Goal: Transaction & Acquisition: Book appointment/travel/reservation

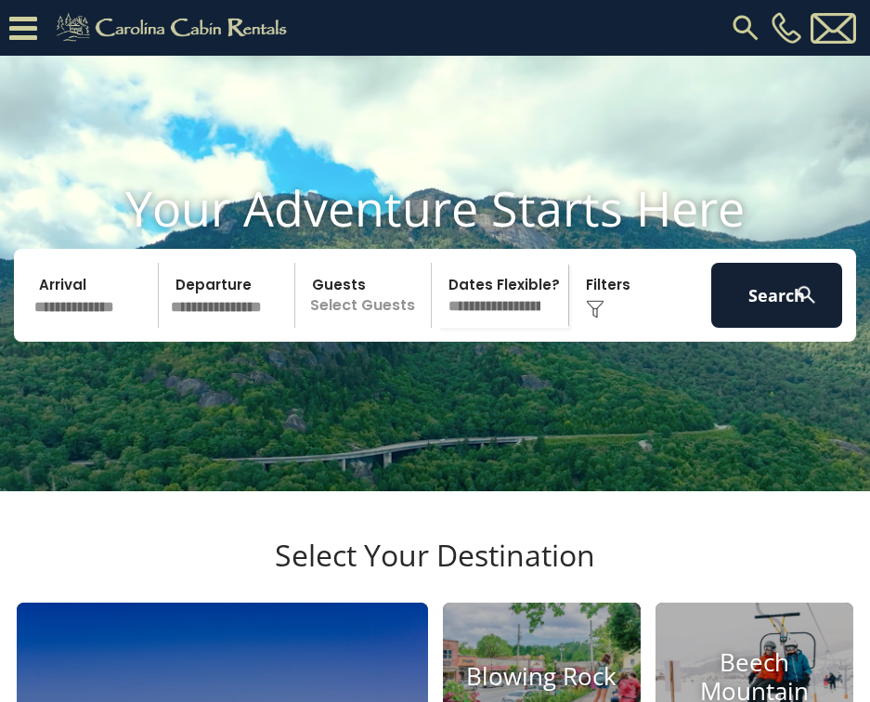
click at [92, 313] on input "text" at bounding box center [93, 295] width 131 height 65
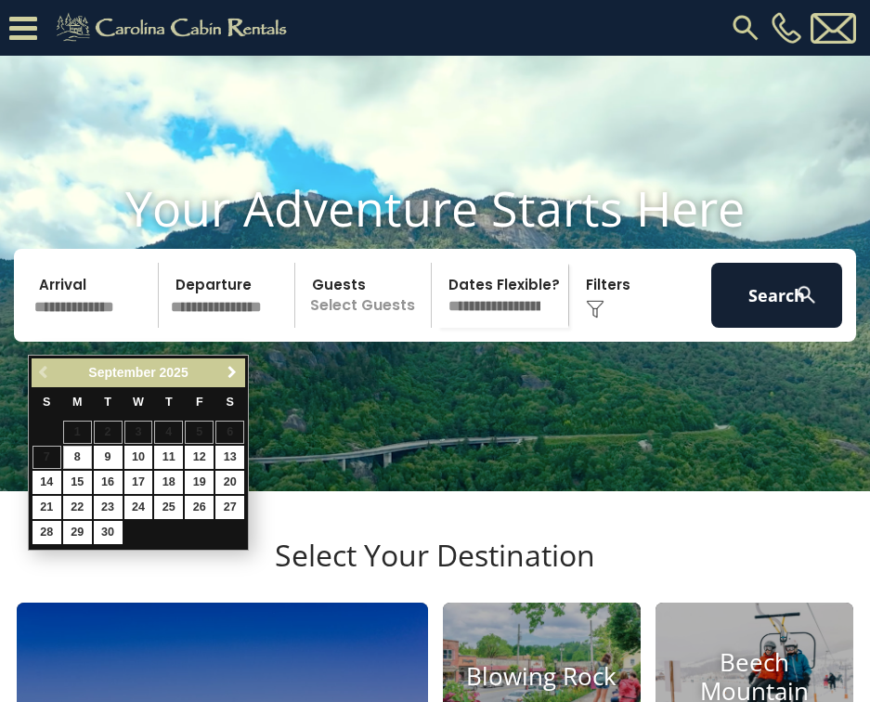
click at [224, 375] on link "Next" at bounding box center [231, 372] width 23 height 23
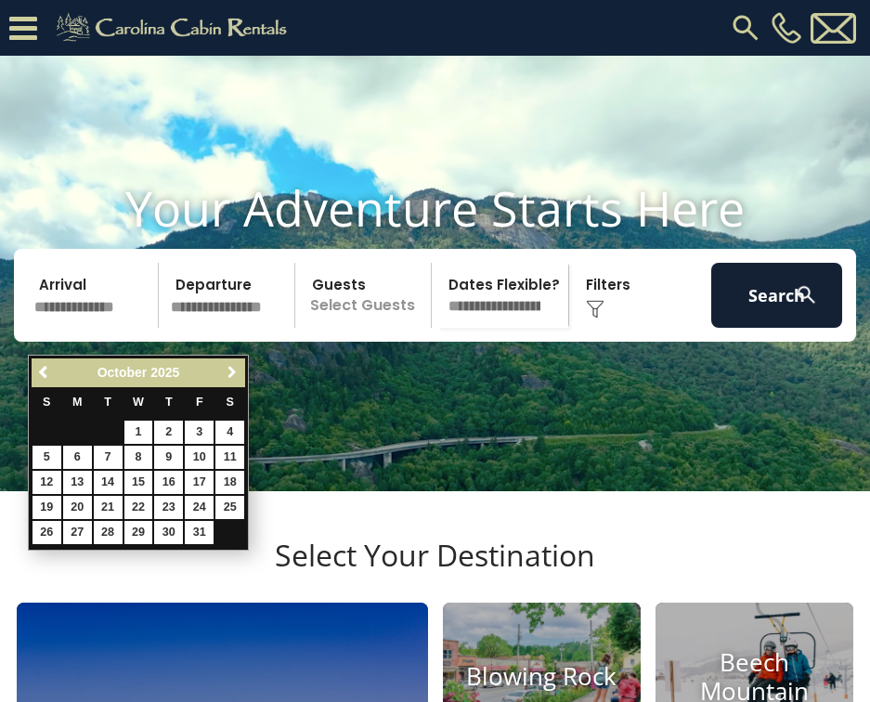
click at [225, 375] on span "Next" at bounding box center [232, 372] width 15 height 15
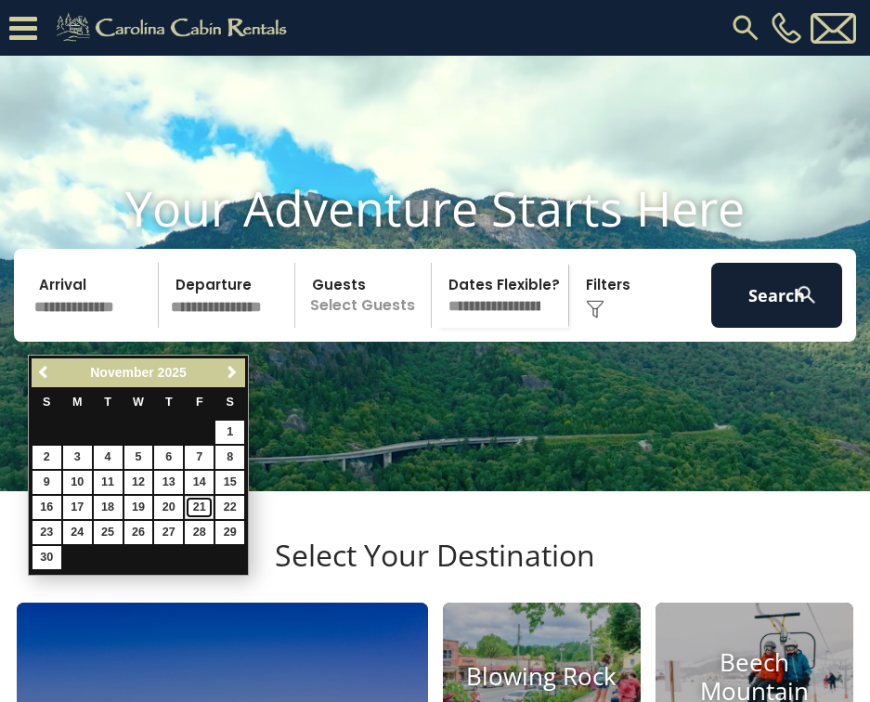
click at [206, 506] on link "21" at bounding box center [199, 507] width 29 height 23
type input "********"
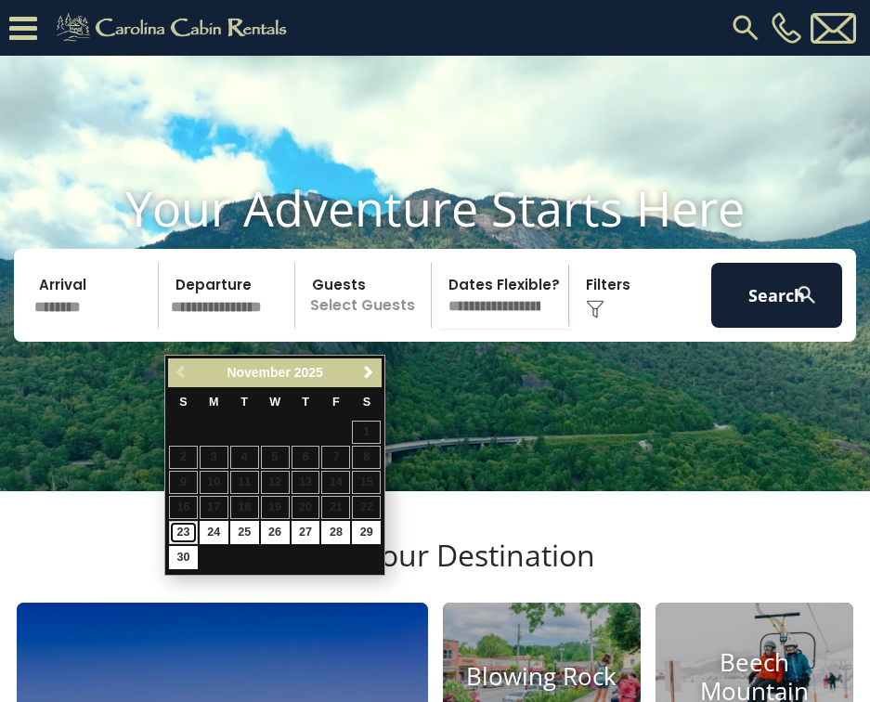
click at [183, 531] on link "23" at bounding box center [183, 532] width 29 height 23
type input "********"
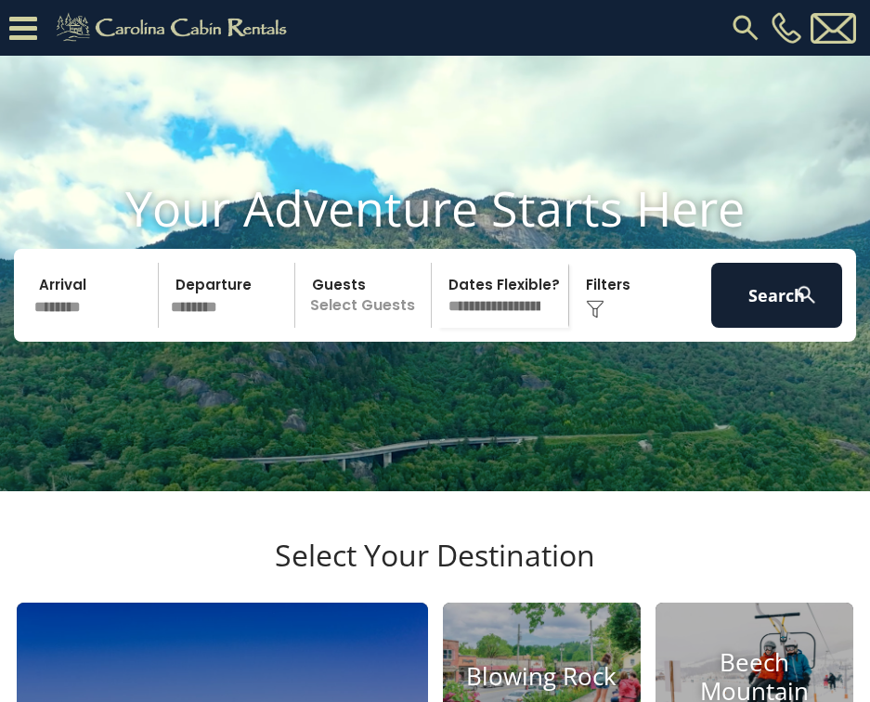
click at [388, 328] on p "Select Guests" at bounding box center [366, 295] width 130 height 65
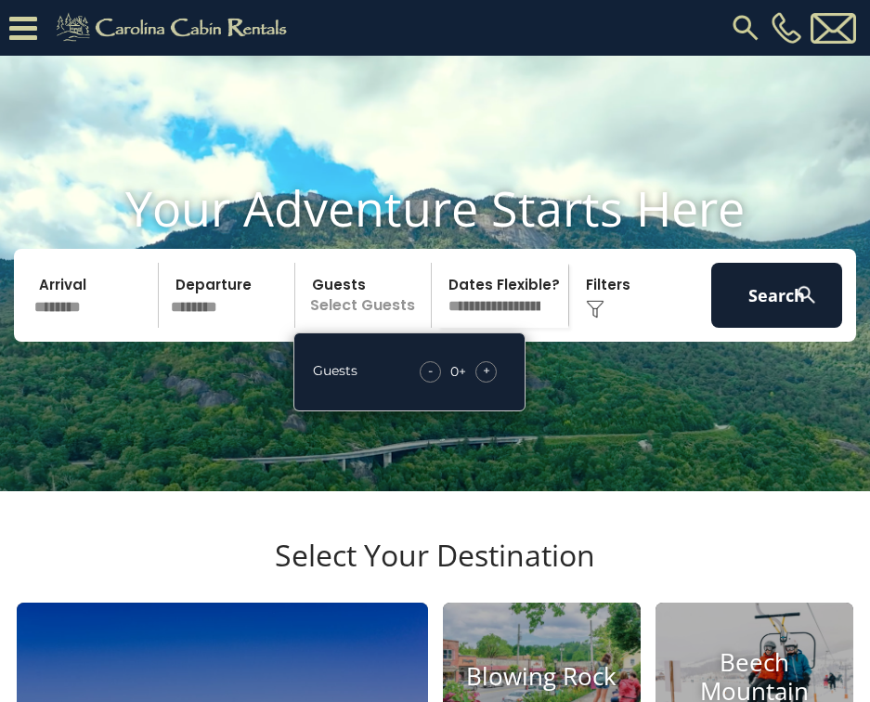
click at [489, 380] on span "+" at bounding box center [486, 370] width 7 height 19
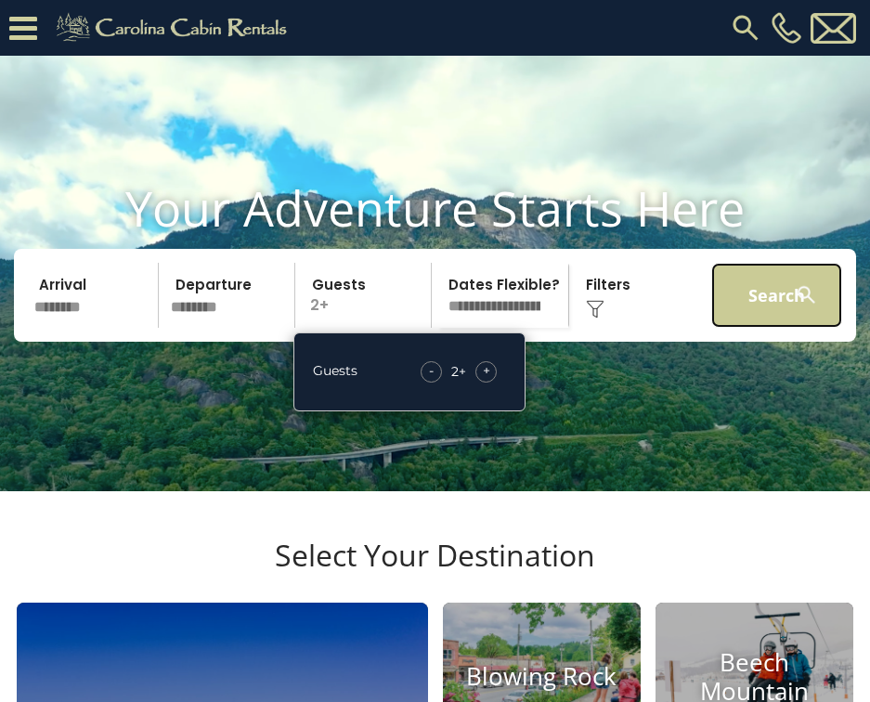
click at [761, 327] on button "Search" at bounding box center [776, 295] width 131 height 65
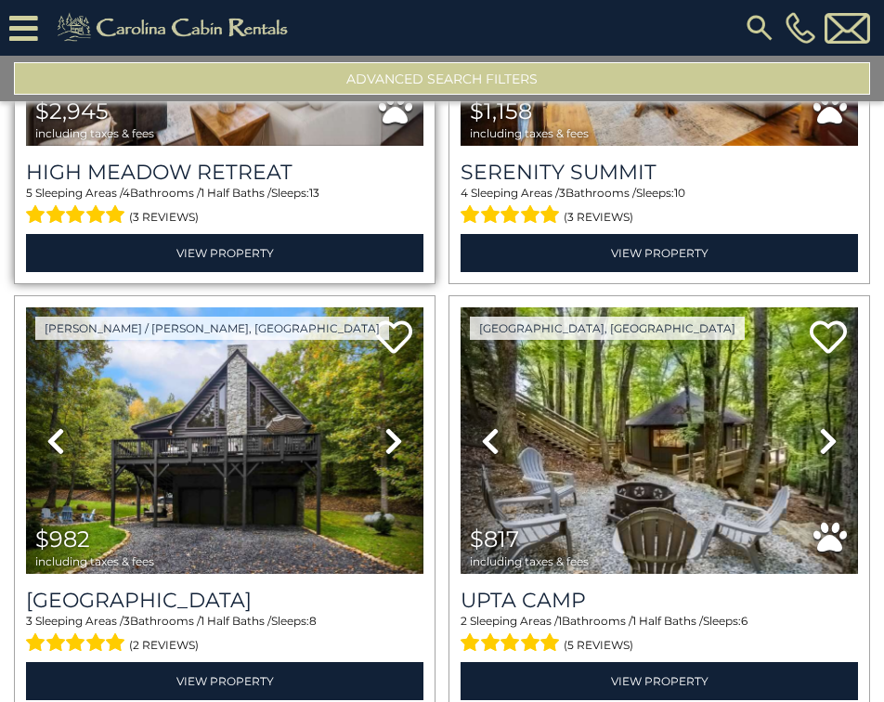
scroll to position [1672, 0]
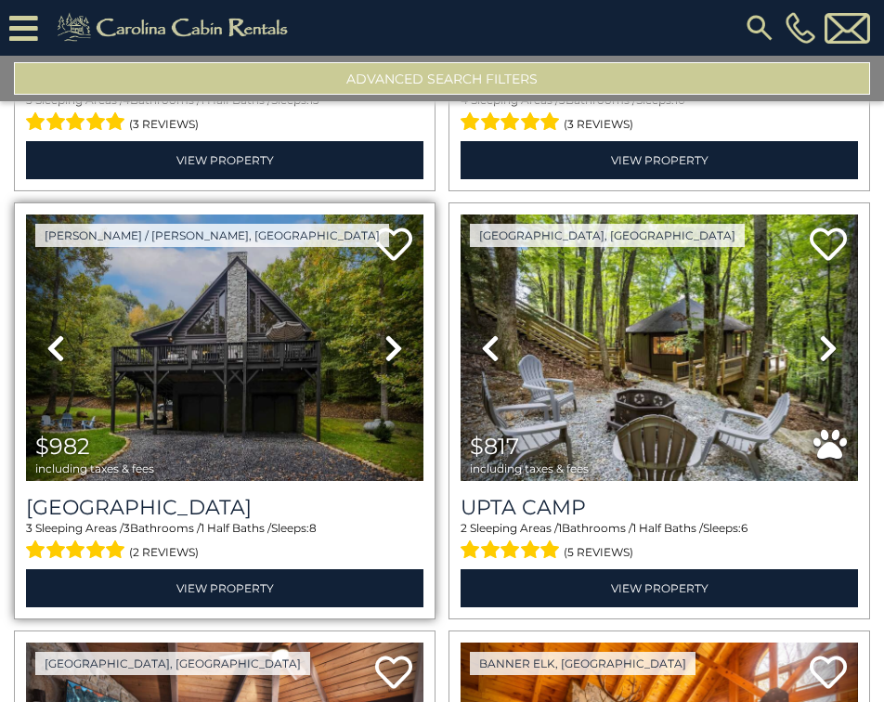
click at [387, 333] on icon at bounding box center [393, 348] width 19 height 30
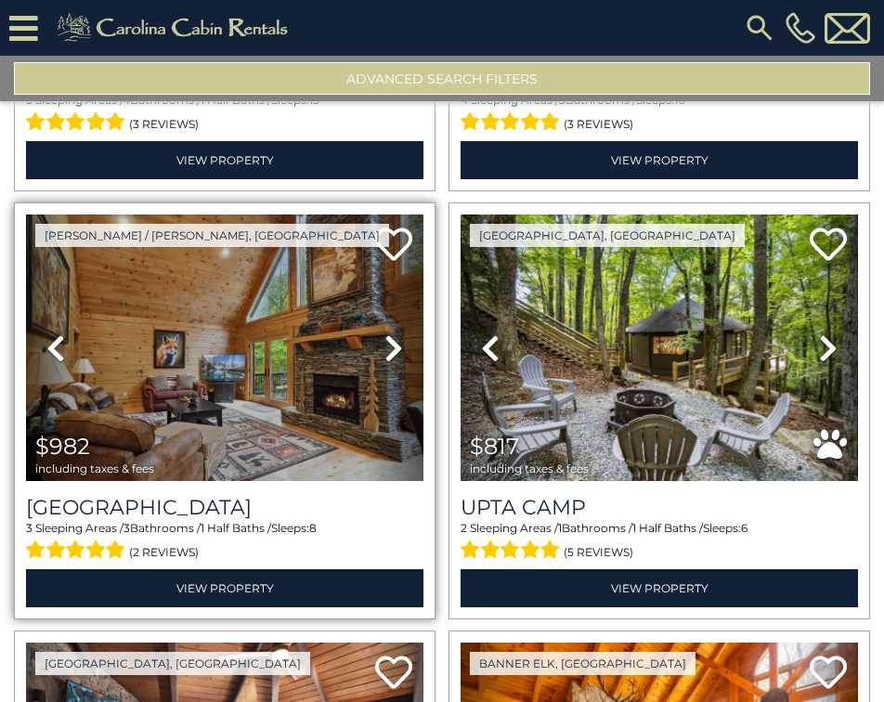
click at [387, 333] on icon at bounding box center [393, 348] width 19 height 30
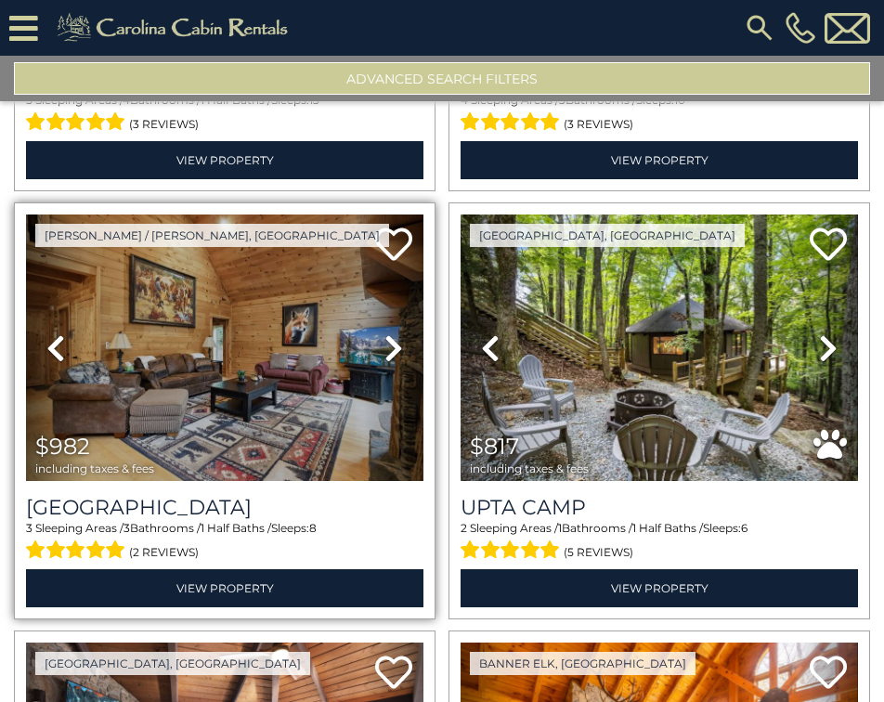
click at [387, 333] on icon at bounding box center [393, 348] width 19 height 30
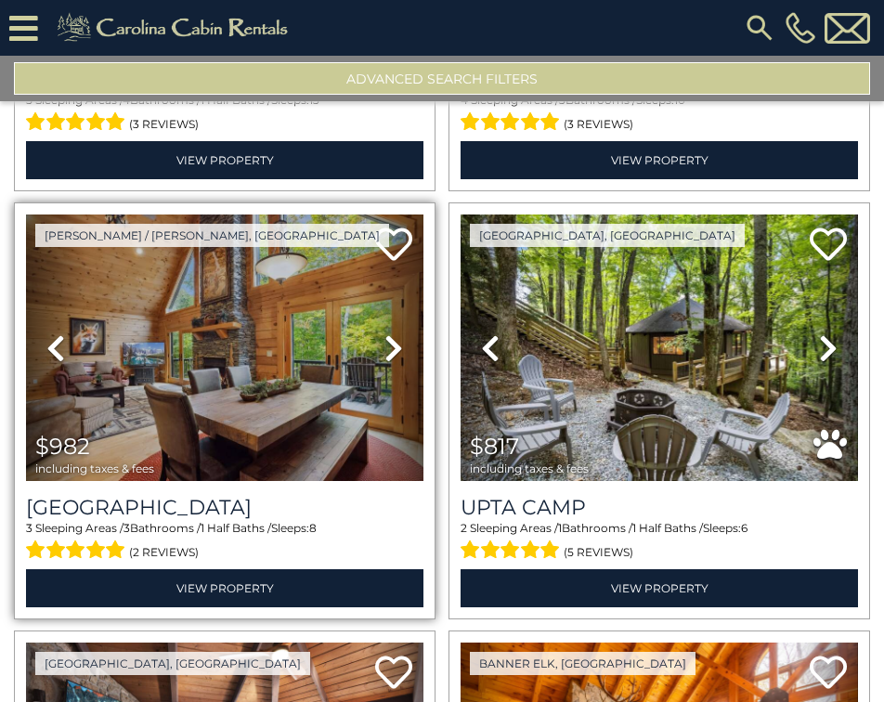
click at [387, 333] on icon at bounding box center [393, 348] width 19 height 30
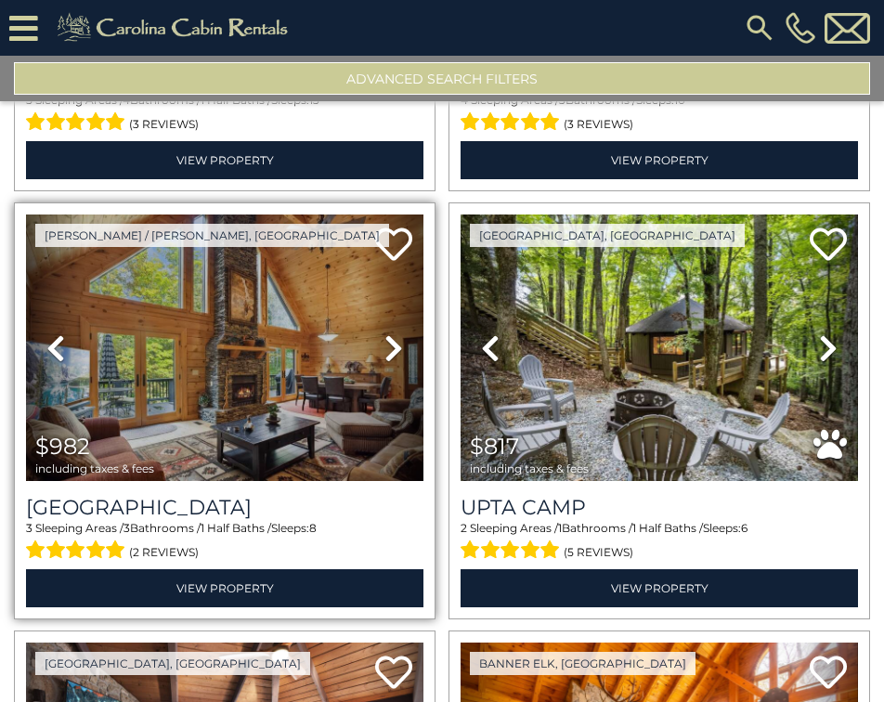
click at [387, 333] on icon at bounding box center [393, 348] width 19 height 30
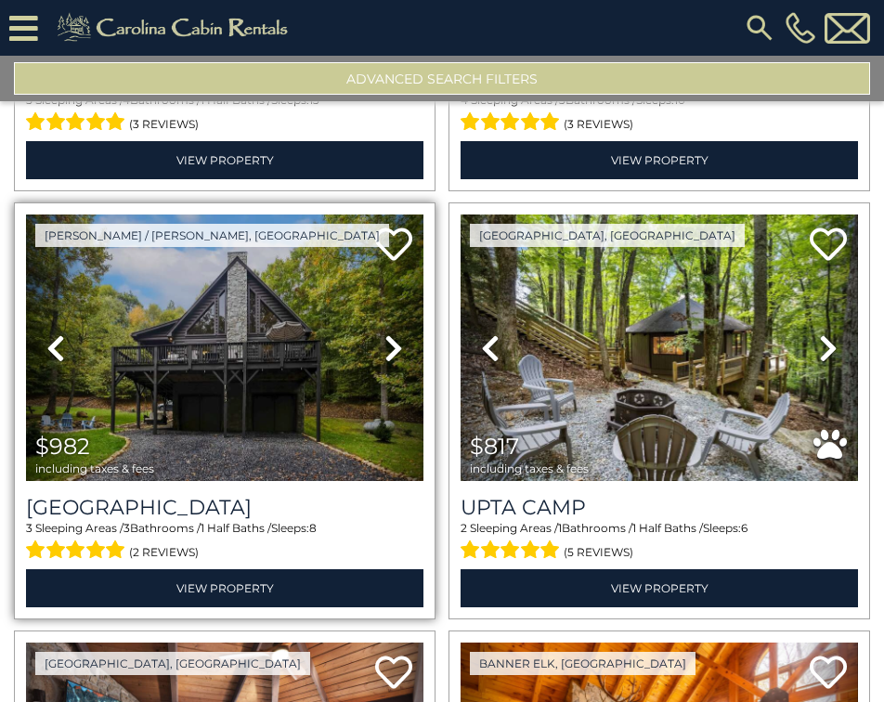
click at [387, 333] on icon at bounding box center [393, 348] width 19 height 30
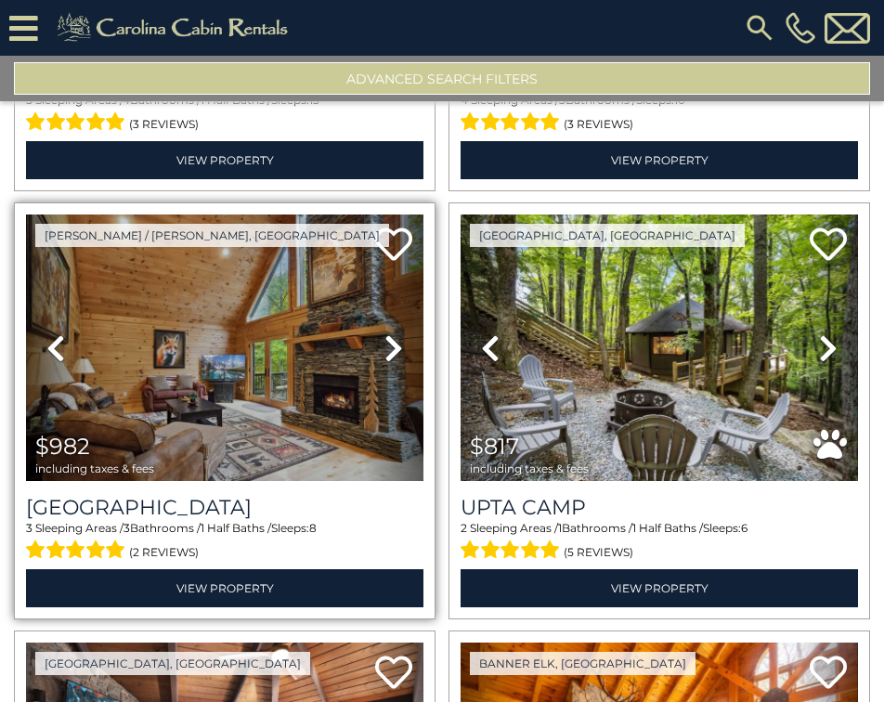
click at [387, 333] on icon at bounding box center [393, 348] width 19 height 30
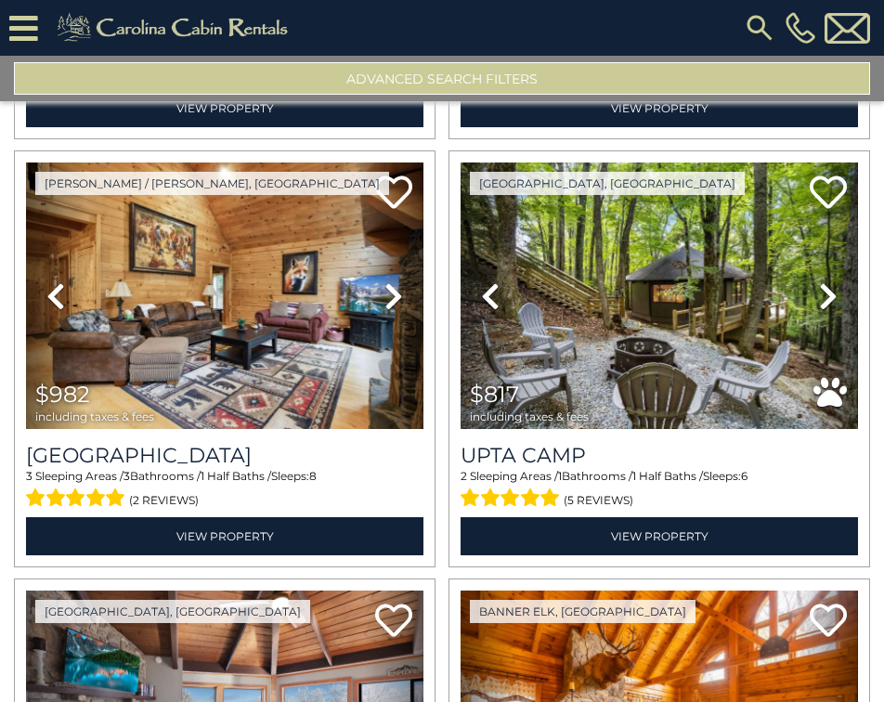
scroll to position [1479, 0]
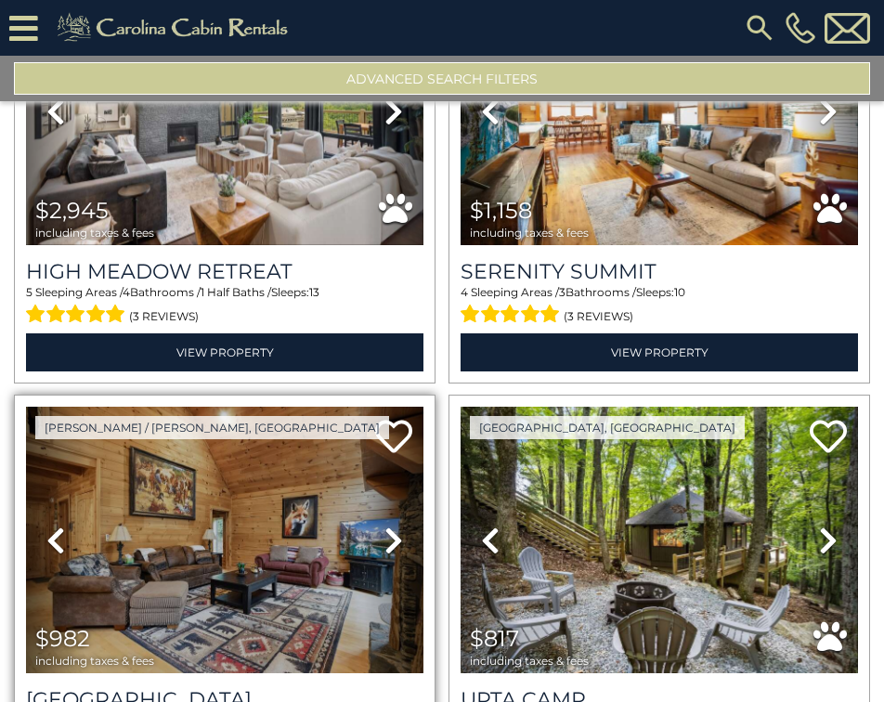
click at [60, 530] on icon at bounding box center [55, 541] width 19 height 30
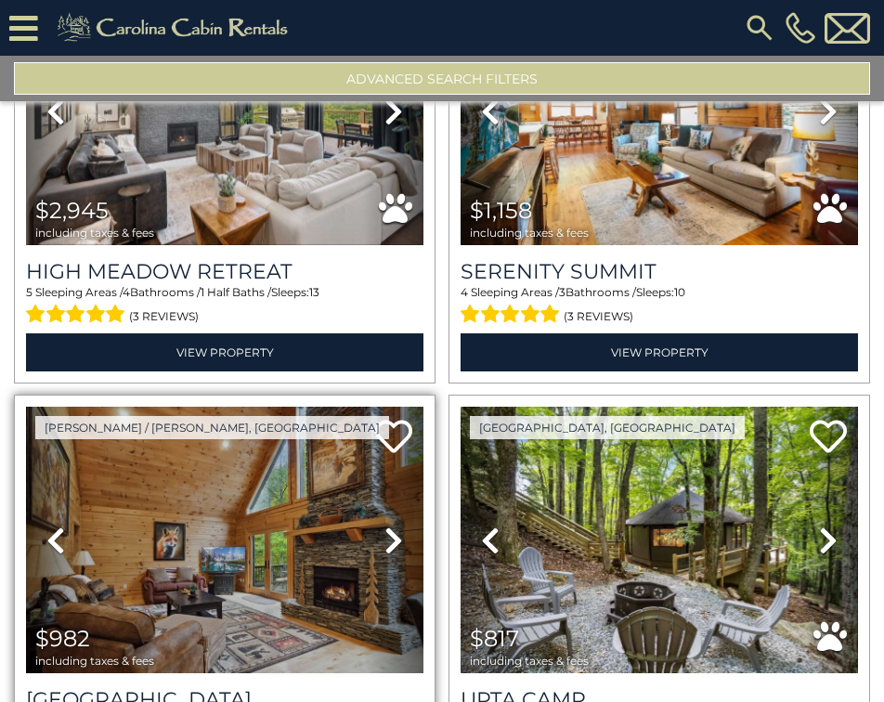
click at [60, 530] on icon at bounding box center [55, 541] width 19 height 30
